Goal: Information Seeking & Learning: Check status

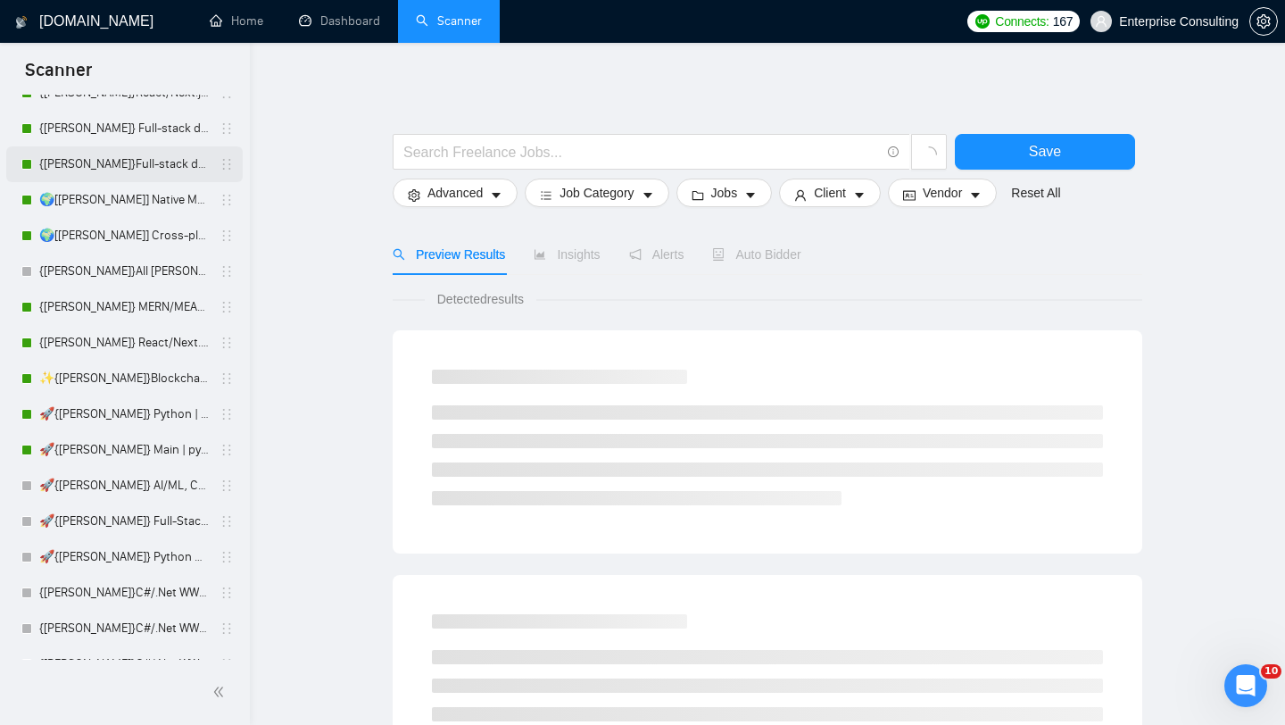
scroll to position [131, 0]
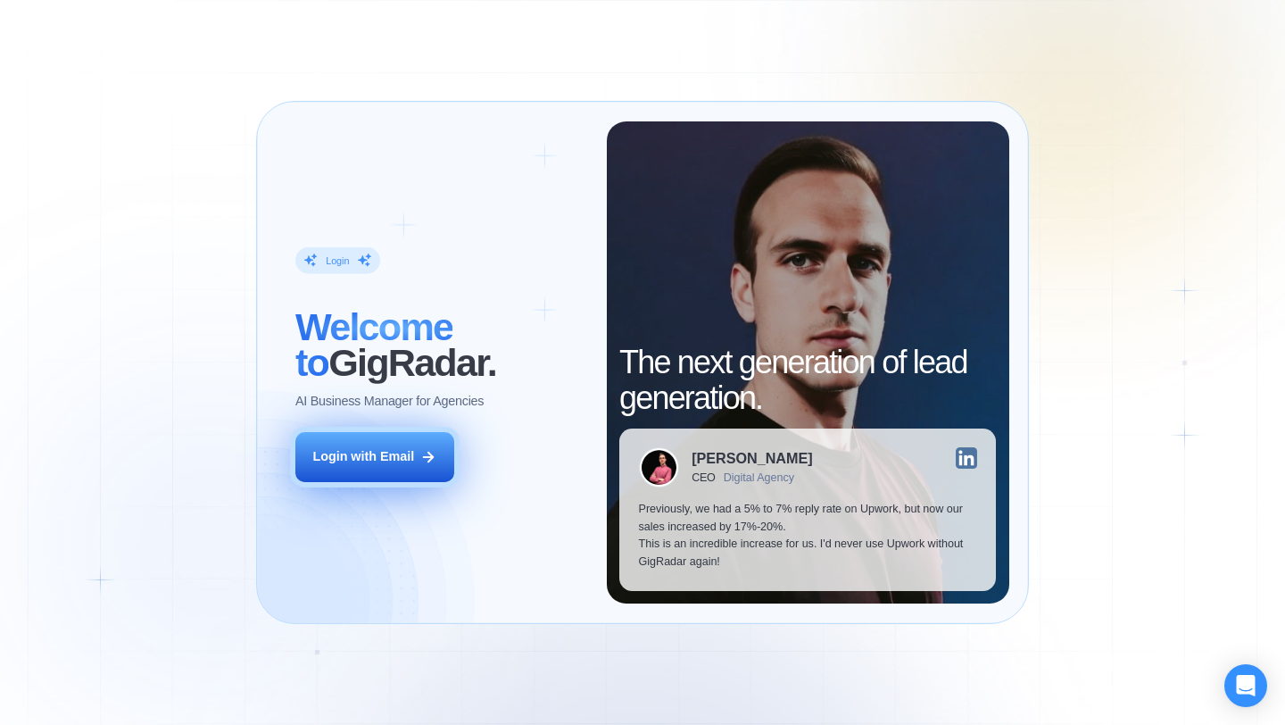
click at [356, 457] on div "Login with Email" at bounding box center [363, 457] width 102 height 18
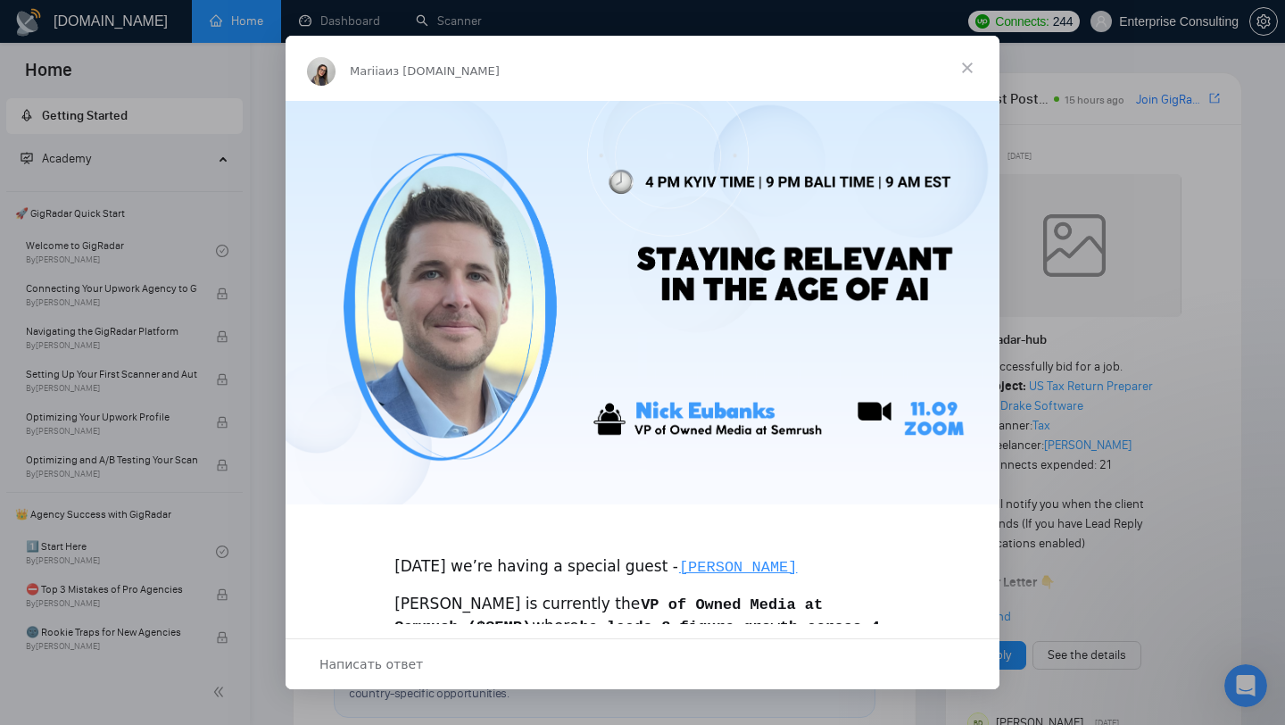
click at [964, 75] on span "Закрыть" at bounding box center [967, 68] width 64 height 64
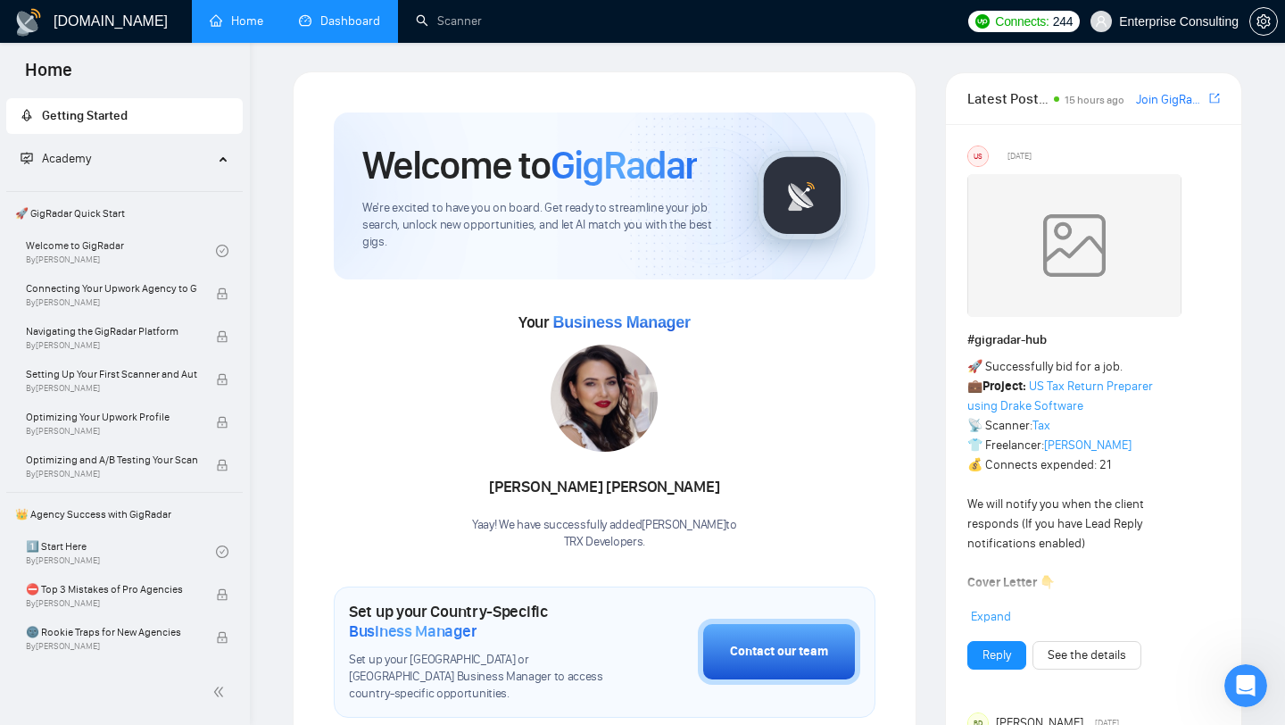
click at [324, 17] on link "Dashboard" at bounding box center [339, 20] width 81 height 15
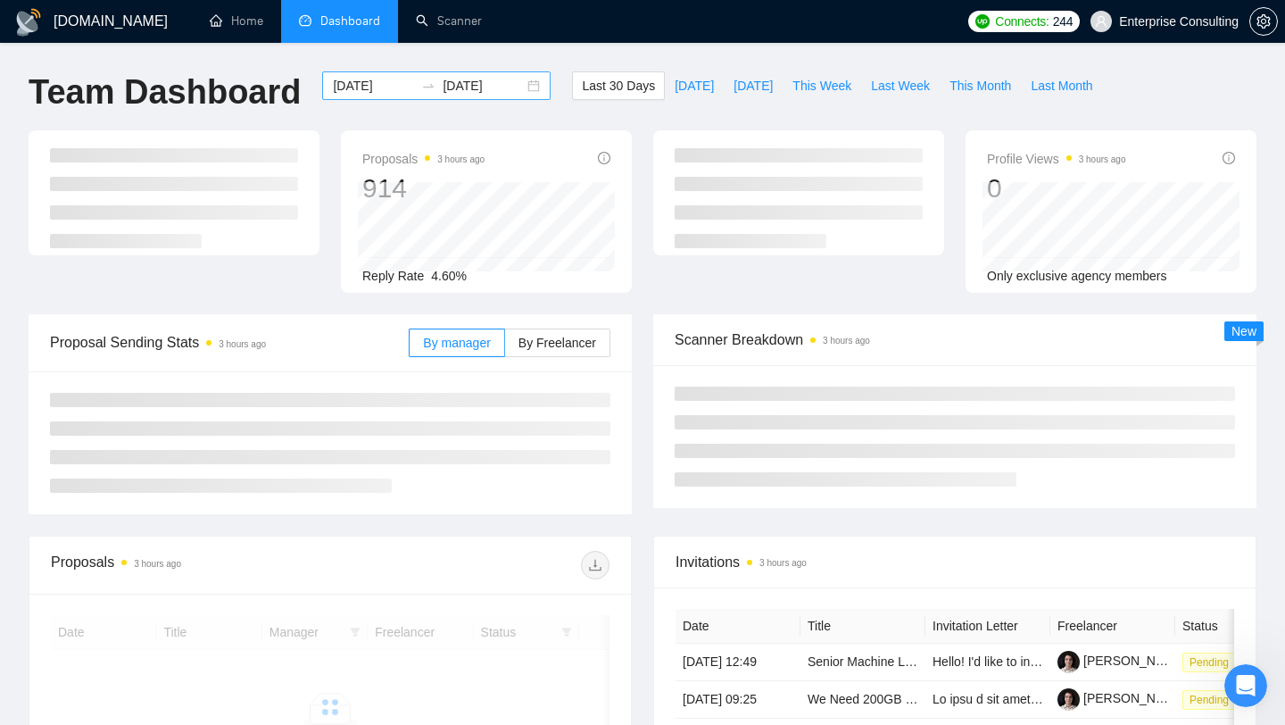
click at [344, 81] on input "2025-08-11" at bounding box center [373, 86] width 81 height 20
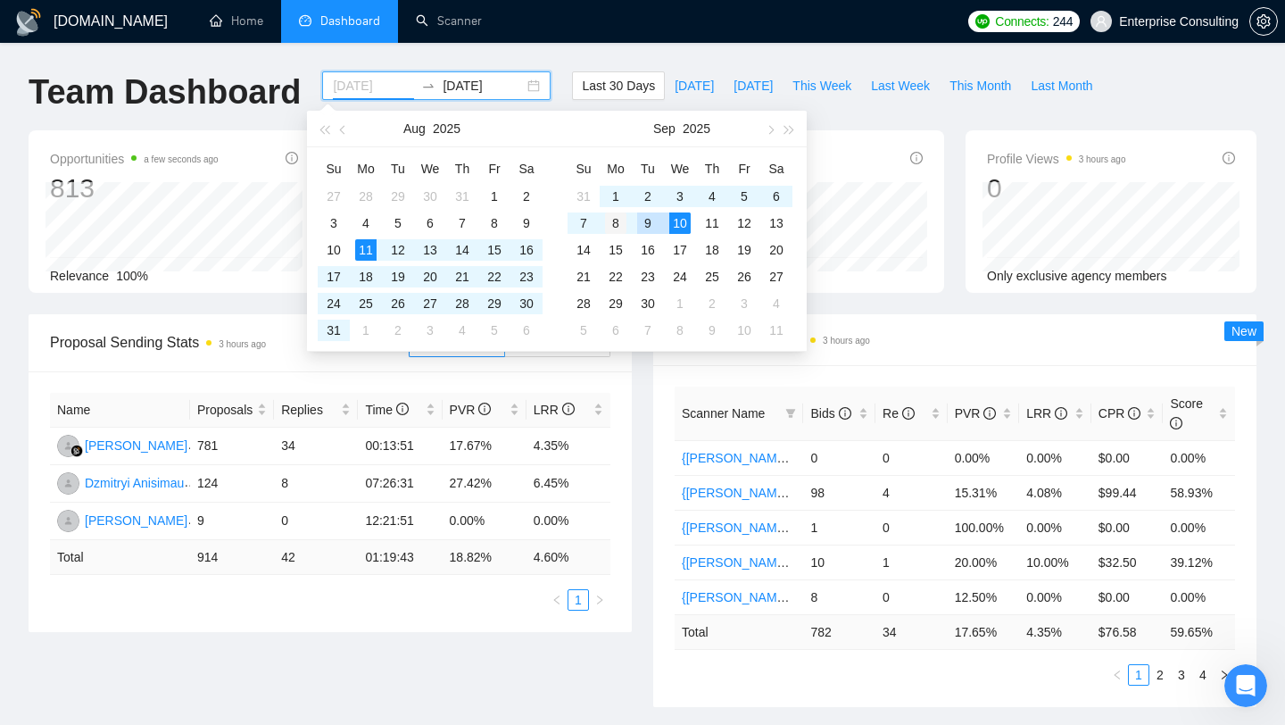
type input "2025-09-08"
click at [622, 226] on div "8" at bounding box center [615, 222] width 21 height 21
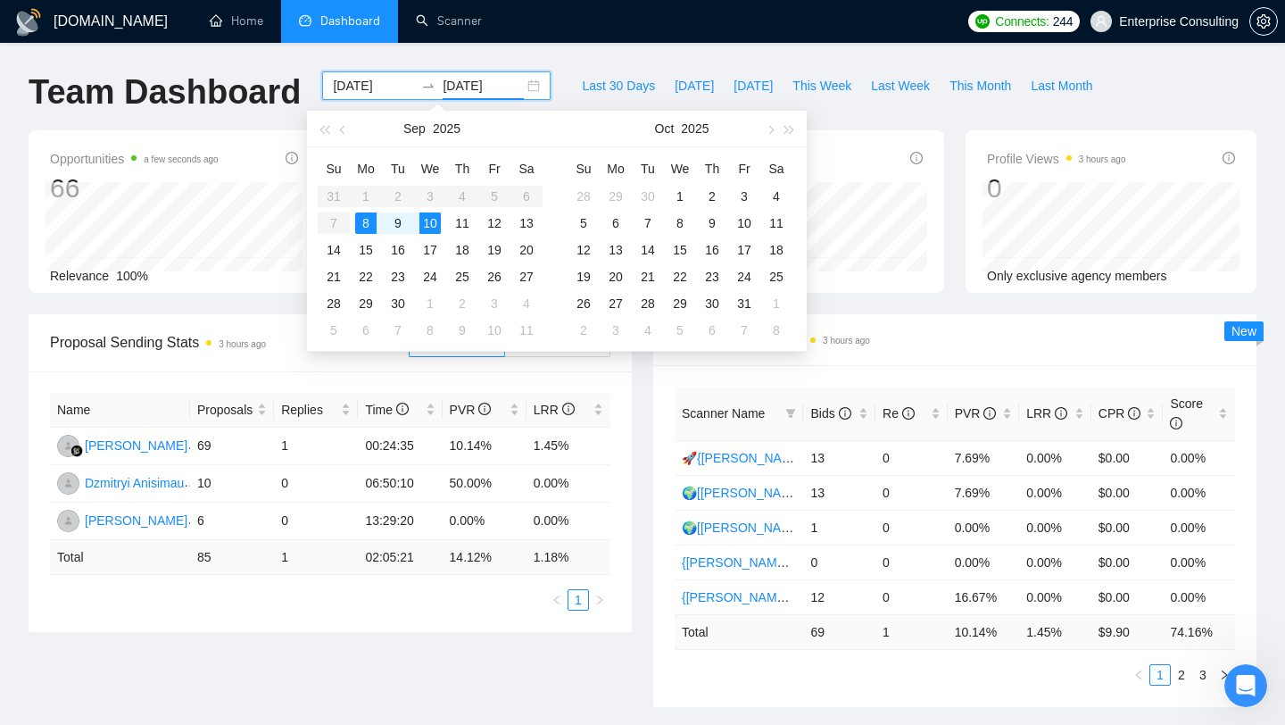
type input "2025-09-08"
click at [363, 223] on div "8" at bounding box center [365, 222] width 21 height 21
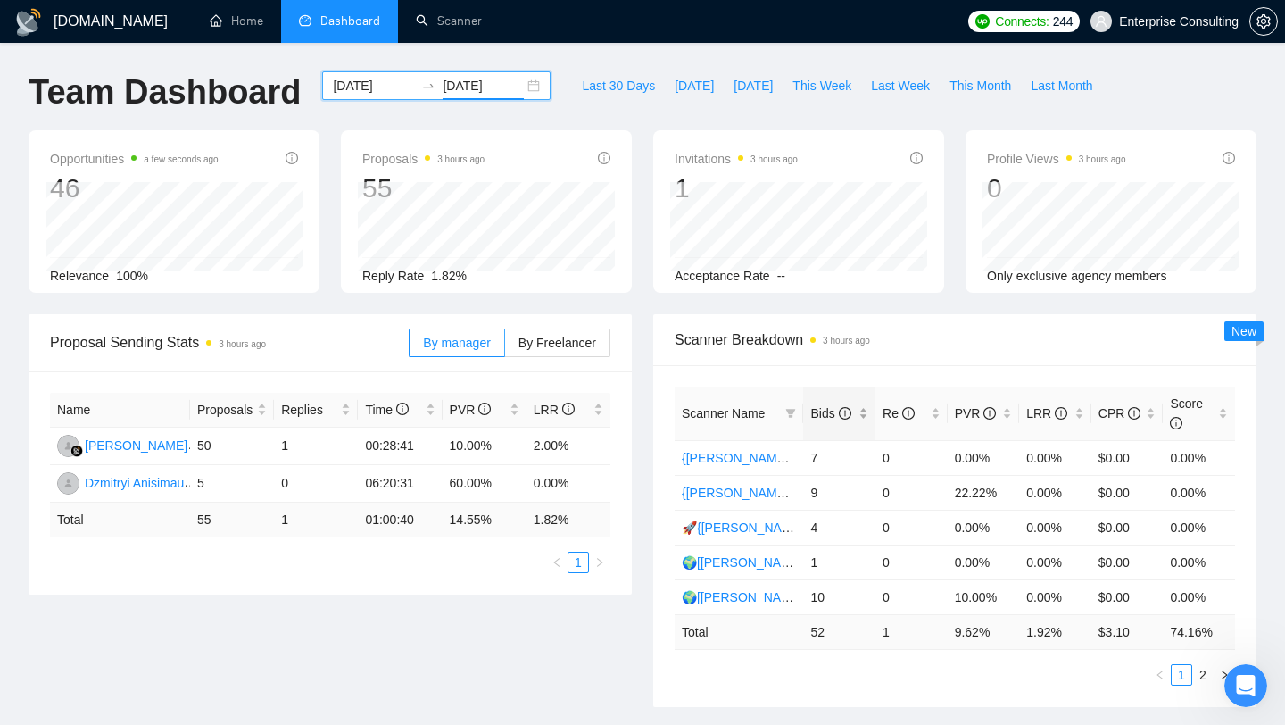
click at [835, 417] on span "Bids" at bounding box center [830, 413] width 40 height 14
click at [817, 657] on div "Scanner Name Bids Re PVR LRR CPR Score 🌍[Kate] Native Mobile WW 10 0 10.00% 0.0…" at bounding box center [955, 535] width 560 height 299
click at [1200, 675] on link "2" at bounding box center [1203, 675] width 20 height 20
click at [361, 87] on input "2025-09-08" at bounding box center [373, 86] width 81 height 20
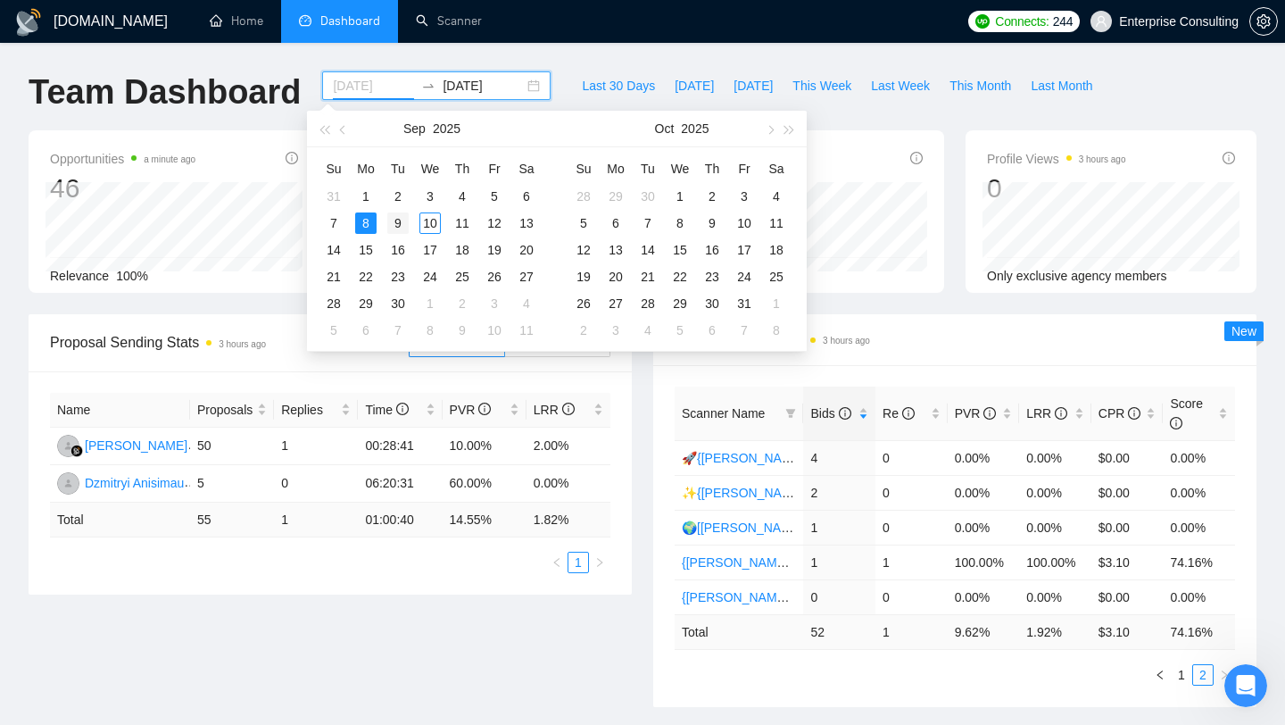
type input "2025-09-09"
click at [394, 228] on div "9" at bounding box center [397, 222] width 21 height 21
type input "2025-09-09"
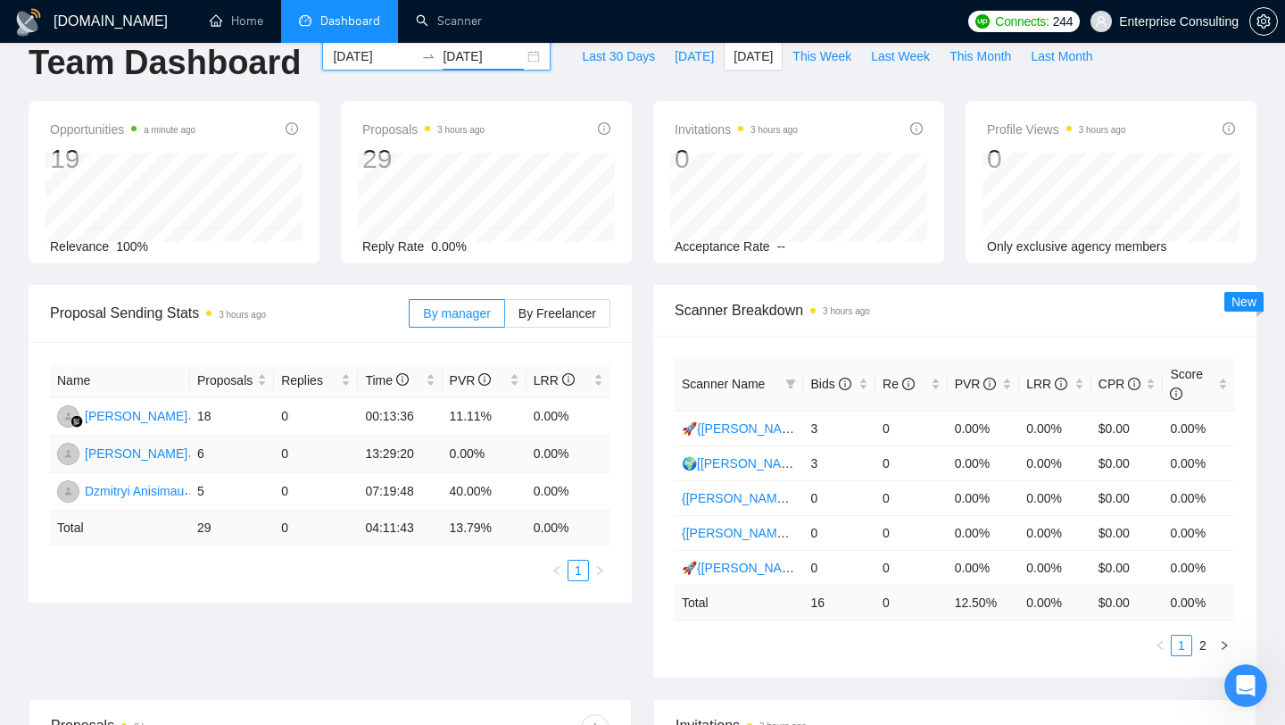
scroll to position [41, 0]
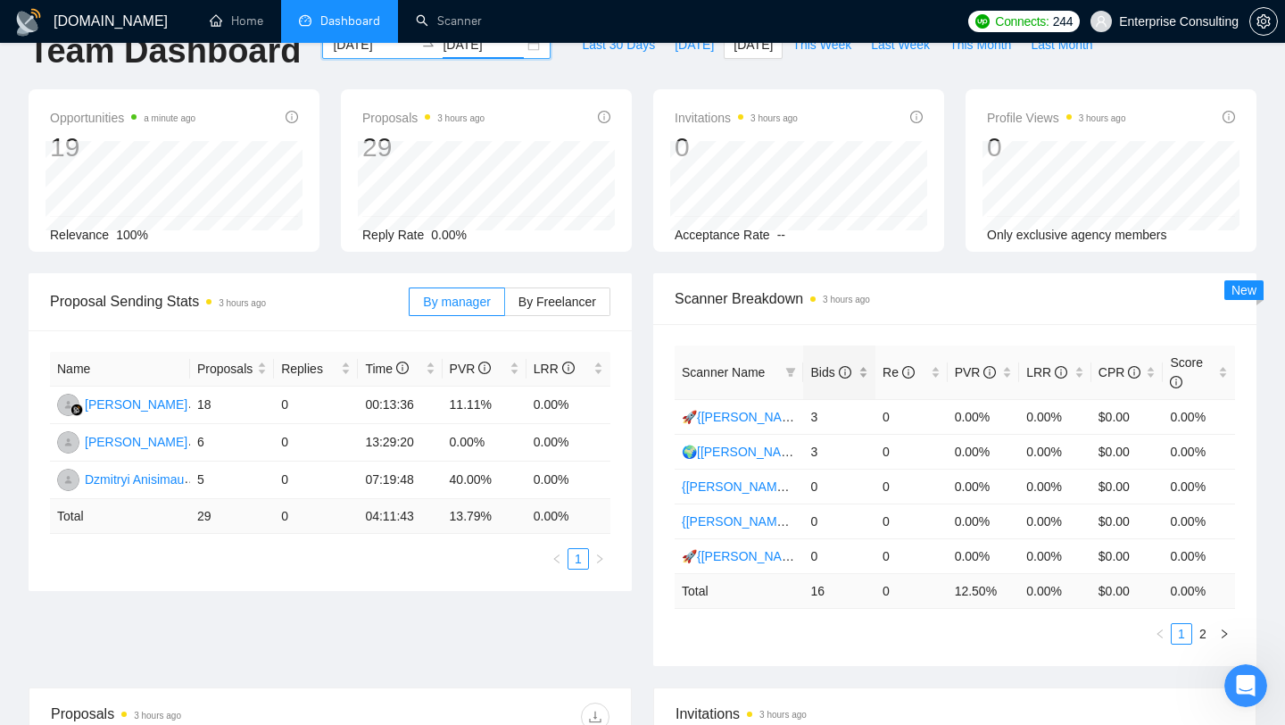
click at [840, 382] on div "Bids" at bounding box center [839, 372] width 58 height 20
click at [697, 651] on div "Scanner Name Bids Re PVR LRR CPR Score 🚀{ILYA} Python | Django | AI / 3 0 0.00%…" at bounding box center [954, 495] width 603 height 342
click at [850, 376] on icon "info-circle" at bounding box center [845, 372] width 12 height 12
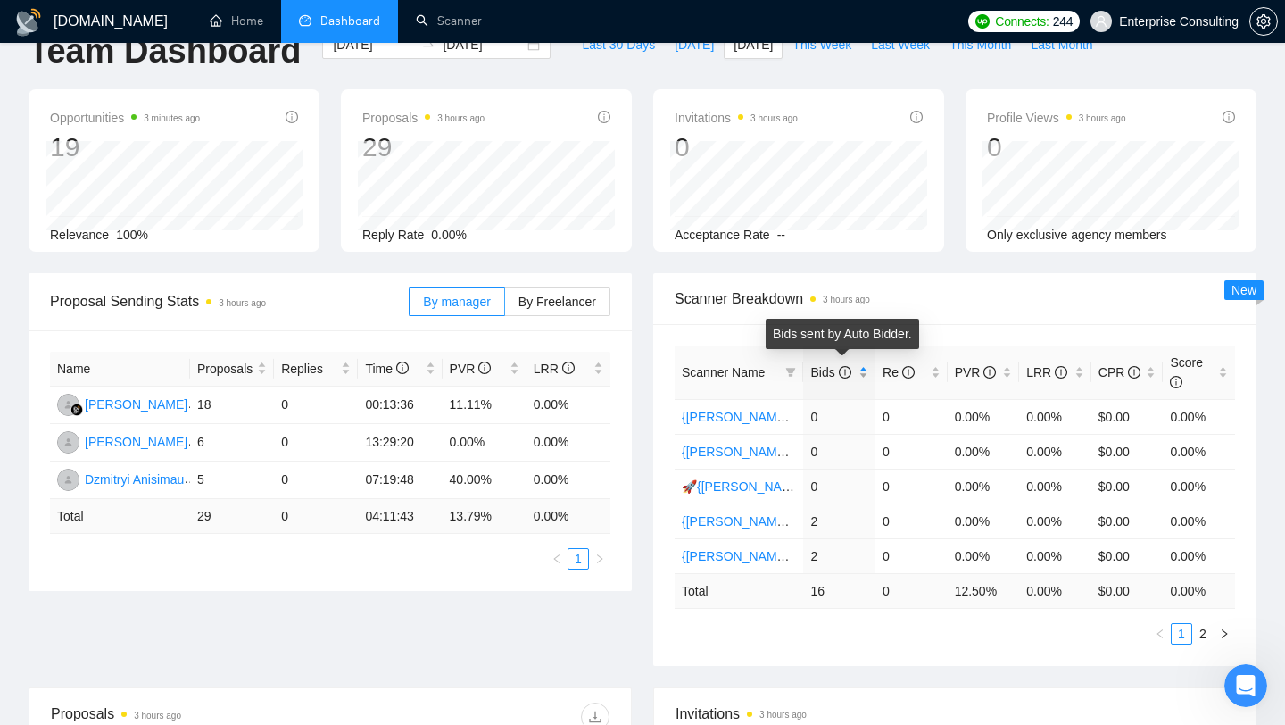
click at [850, 374] on icon "info-circle" at bounding box center [845, 372] width 12 height 12
click at [1207, 627] on link "2" at bounding box center [1203, 634] width 20 height 20
